Goal: Information Seeking & Learning: Learn about a topic

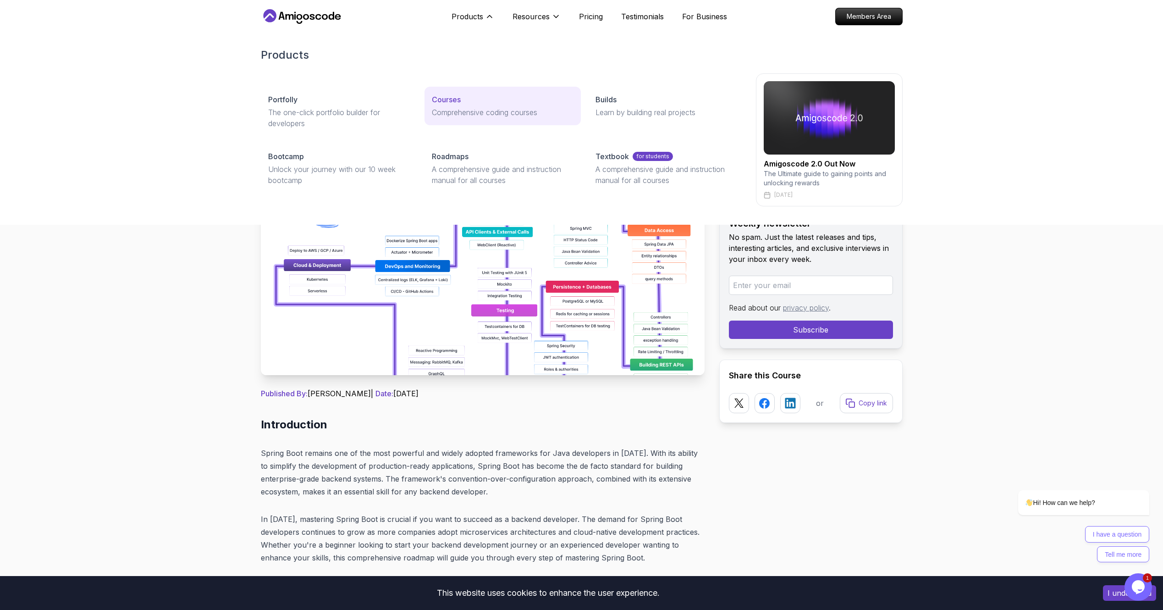
click at [474, 95] on div "Courses" at bounding box center [503, 99] width 142 height 11
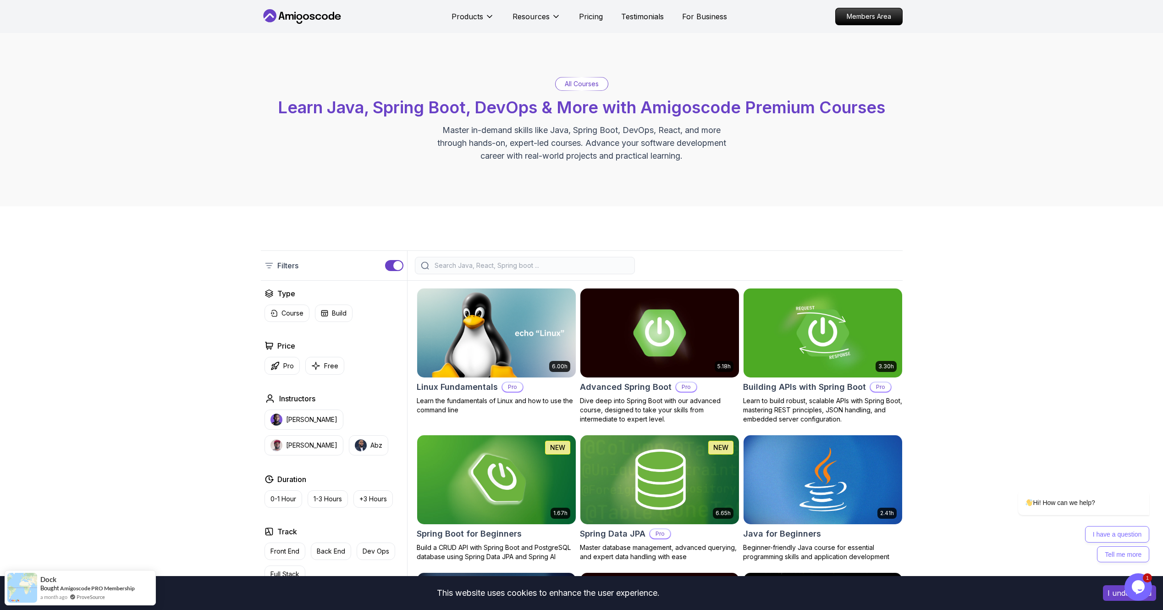
click at [585, 268] on input "search" at bounding box center [531, 265] width 196 height 9
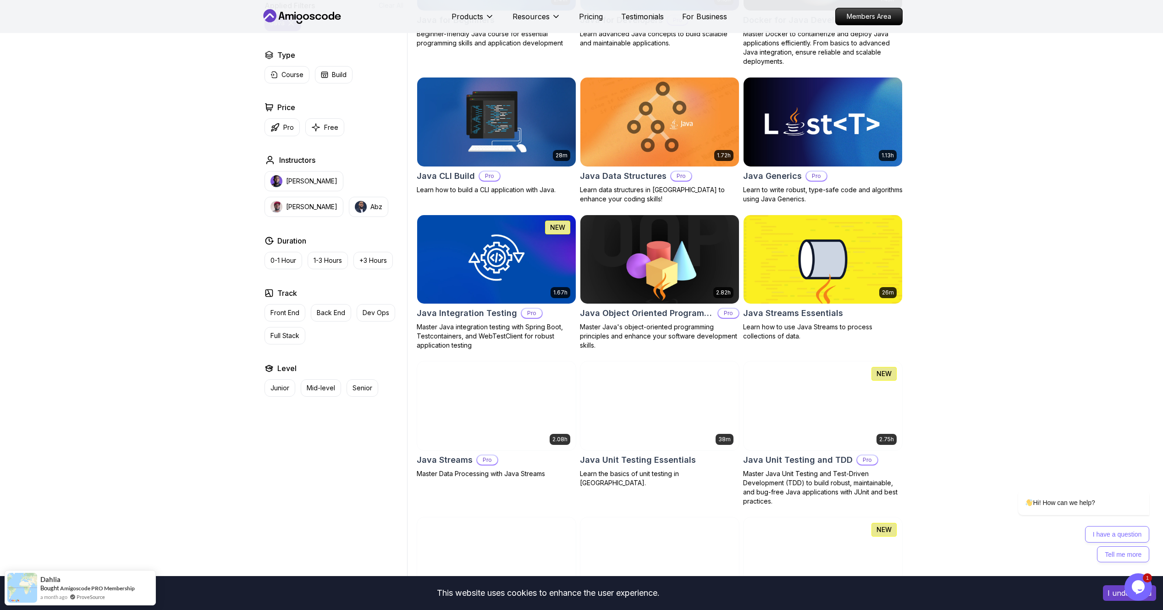
scroll to position [244, 0]
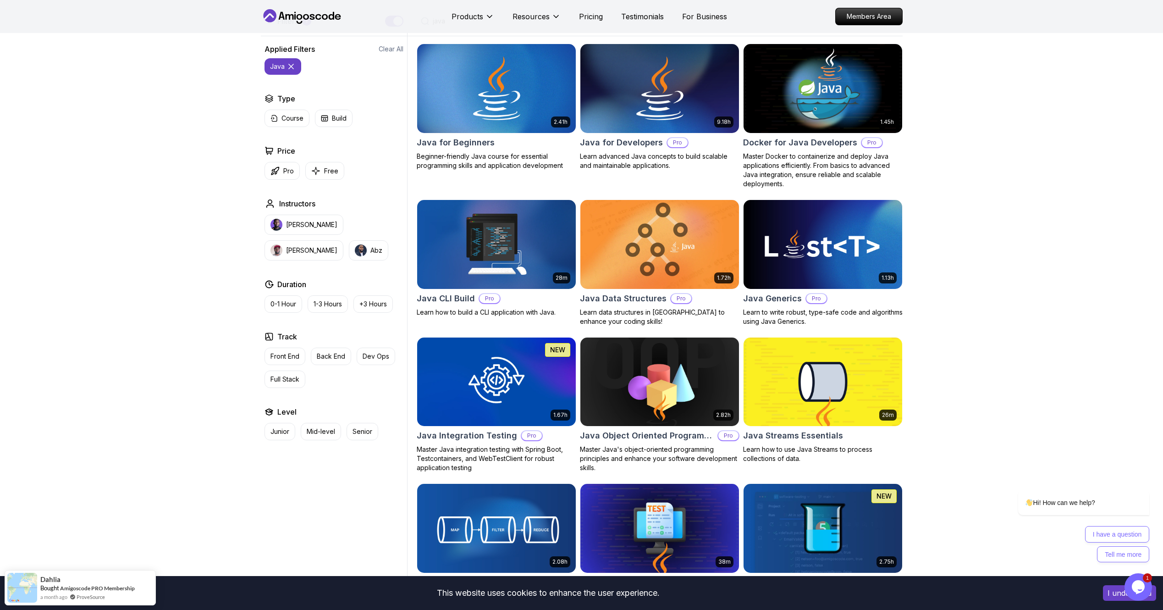
type input "java"
click at [648, 269] on img at bounding box center [659, 244] width 166 height 93
